Goal: Download file/media

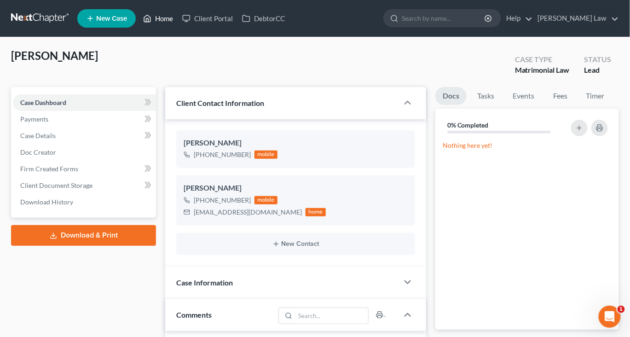
click at [178, 25] on link "Home" at bounding box center [157, 18] width 39 height 17
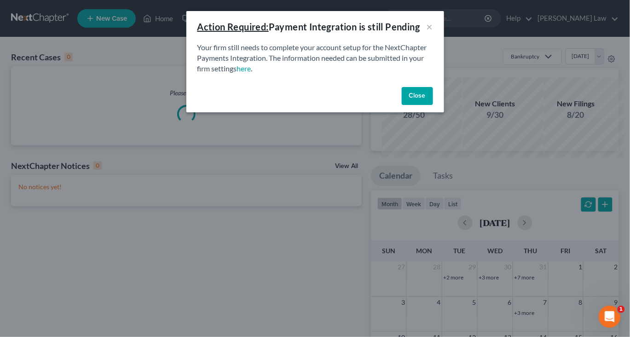
click at [433, 105] on button "Close" at bounding box center [417, 96] width 31 height 18
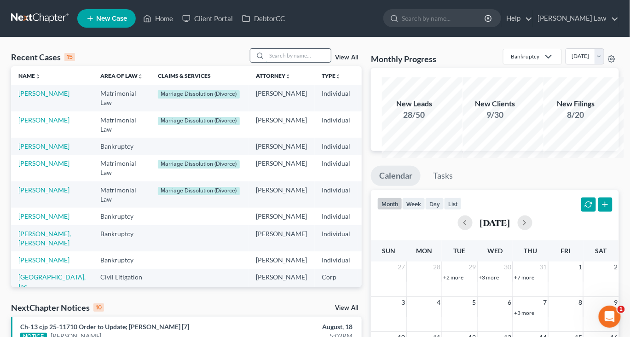
click at [303, 62] on input "search" at bounding box center [298, 55] width 64 height 13
type input "sulliv"
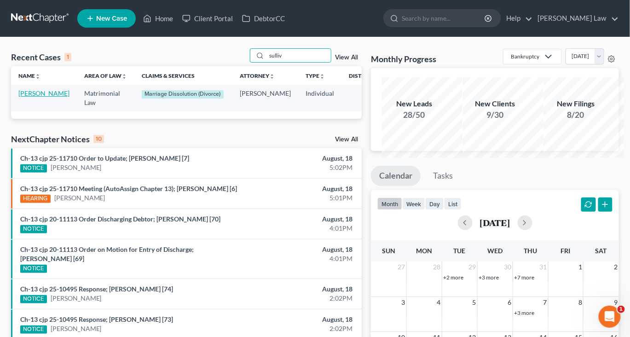
click at [42, 97] on link "[PERSON_NAME]" at bounding box center [43, 93] width 51 height 8
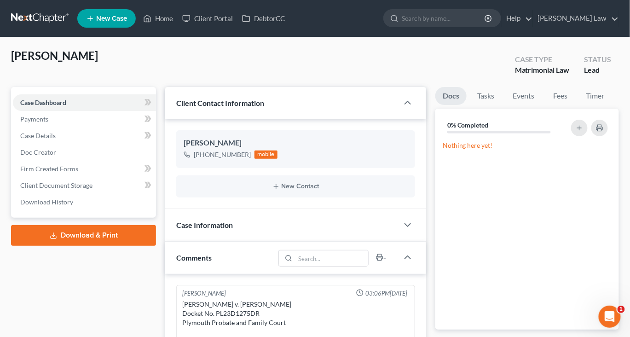
scroll to position [96, 0]
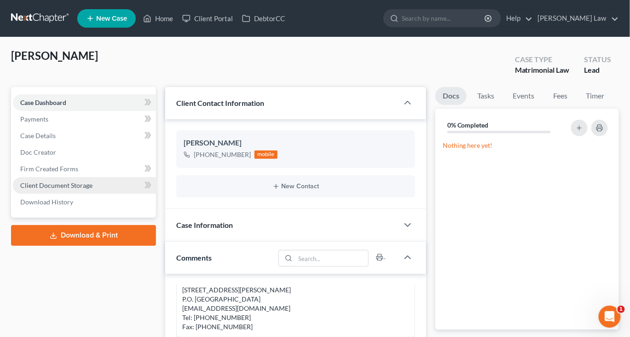
click at [88, 189] on span "Client Document Storage" at bounding box center [56, 185] width 72 height 8
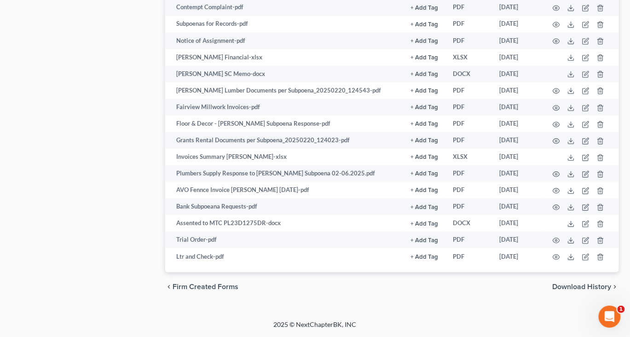
scroll to position [630, 0]
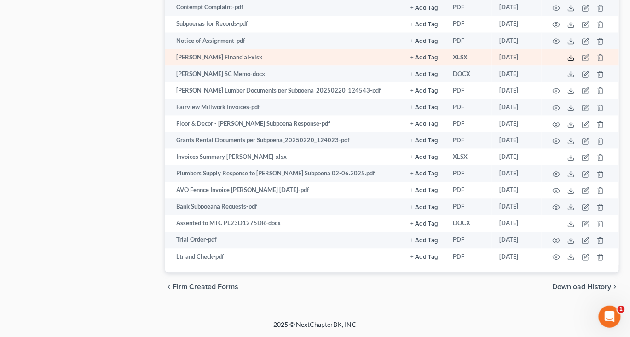
click at [567, 62] on icon at bounding box center [570, 57] width 7 height 7
